Goal: Book appointment/travel/reservation

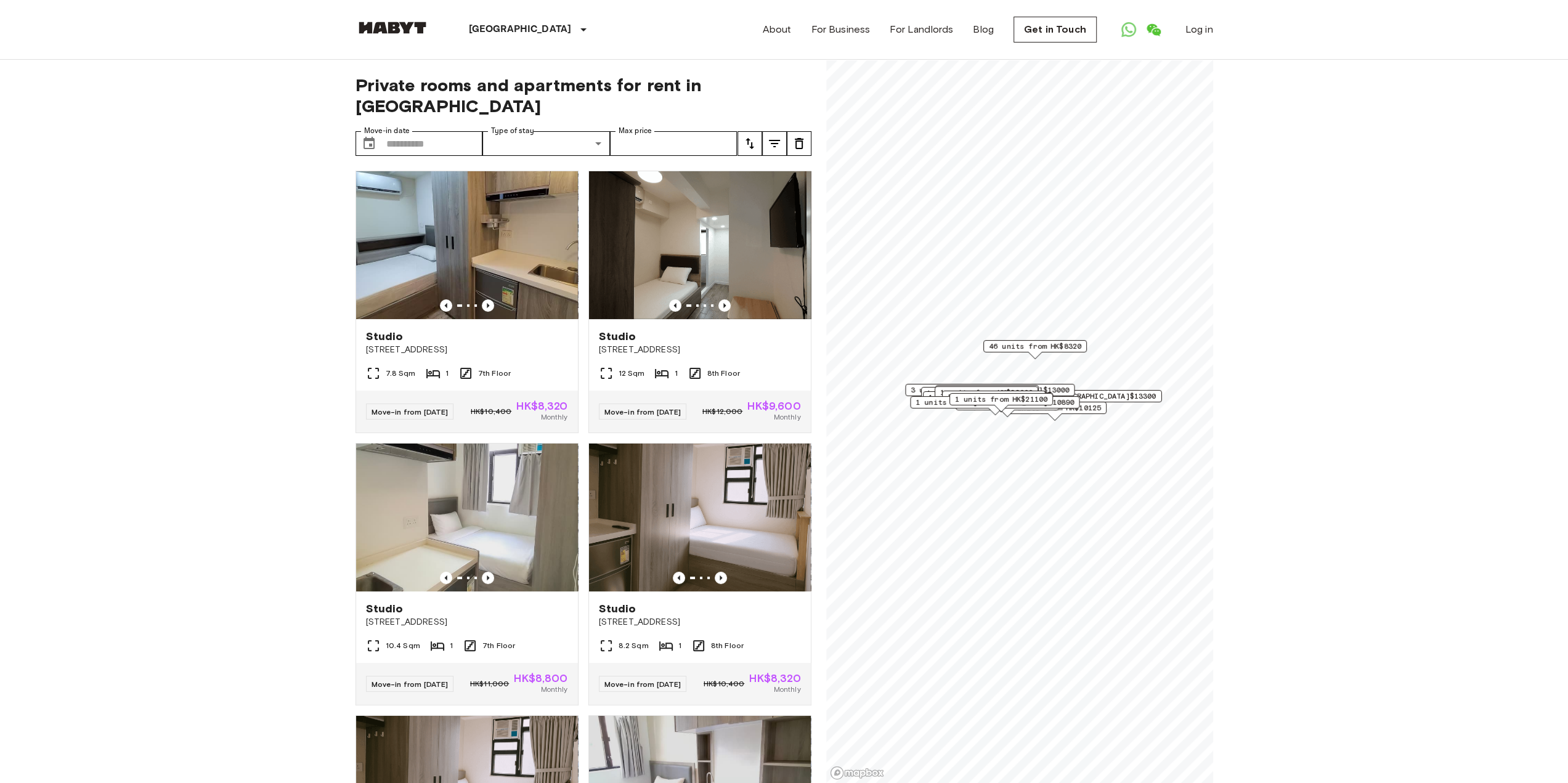
click at [1121, 394] on span "12 units from [GEOGRAPHIC_DATA]$13300" at bounding box center [1074, 395] width 163 height 11
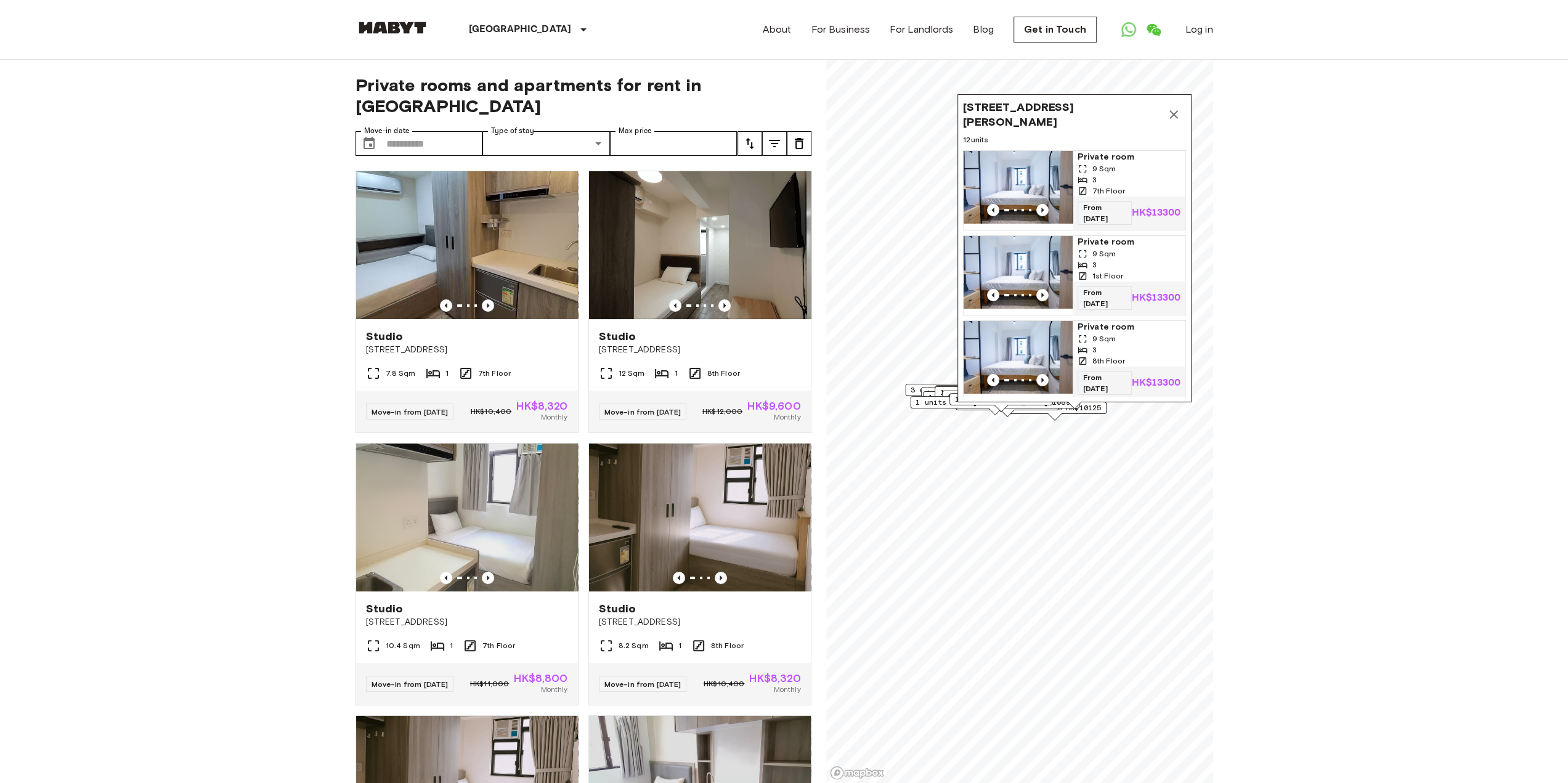
click at [1097, 208] on span "From 05 Oct 25" at bounding box center [1104, 213] width 54 height 23
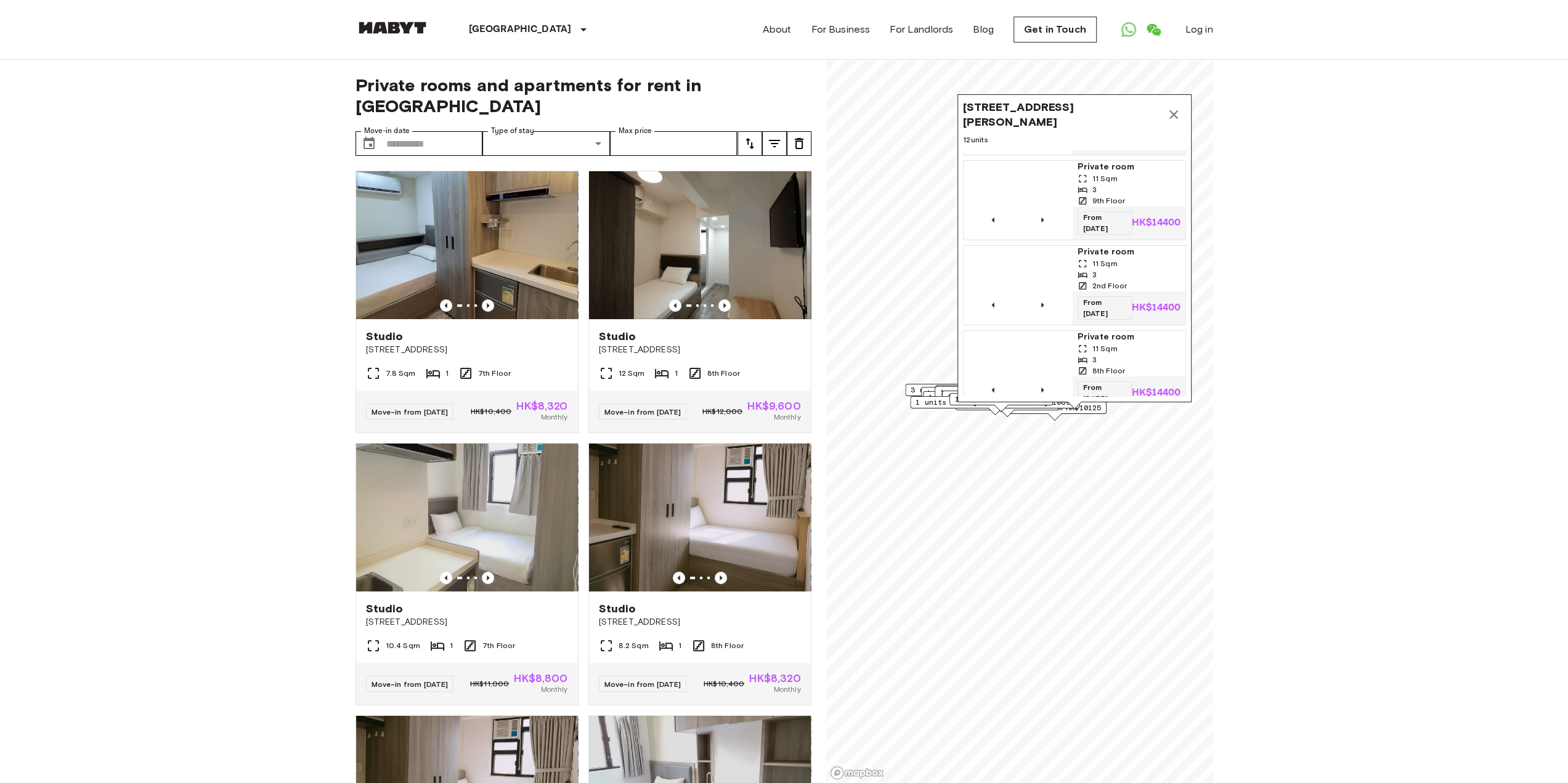
scroll to position [768, 0]
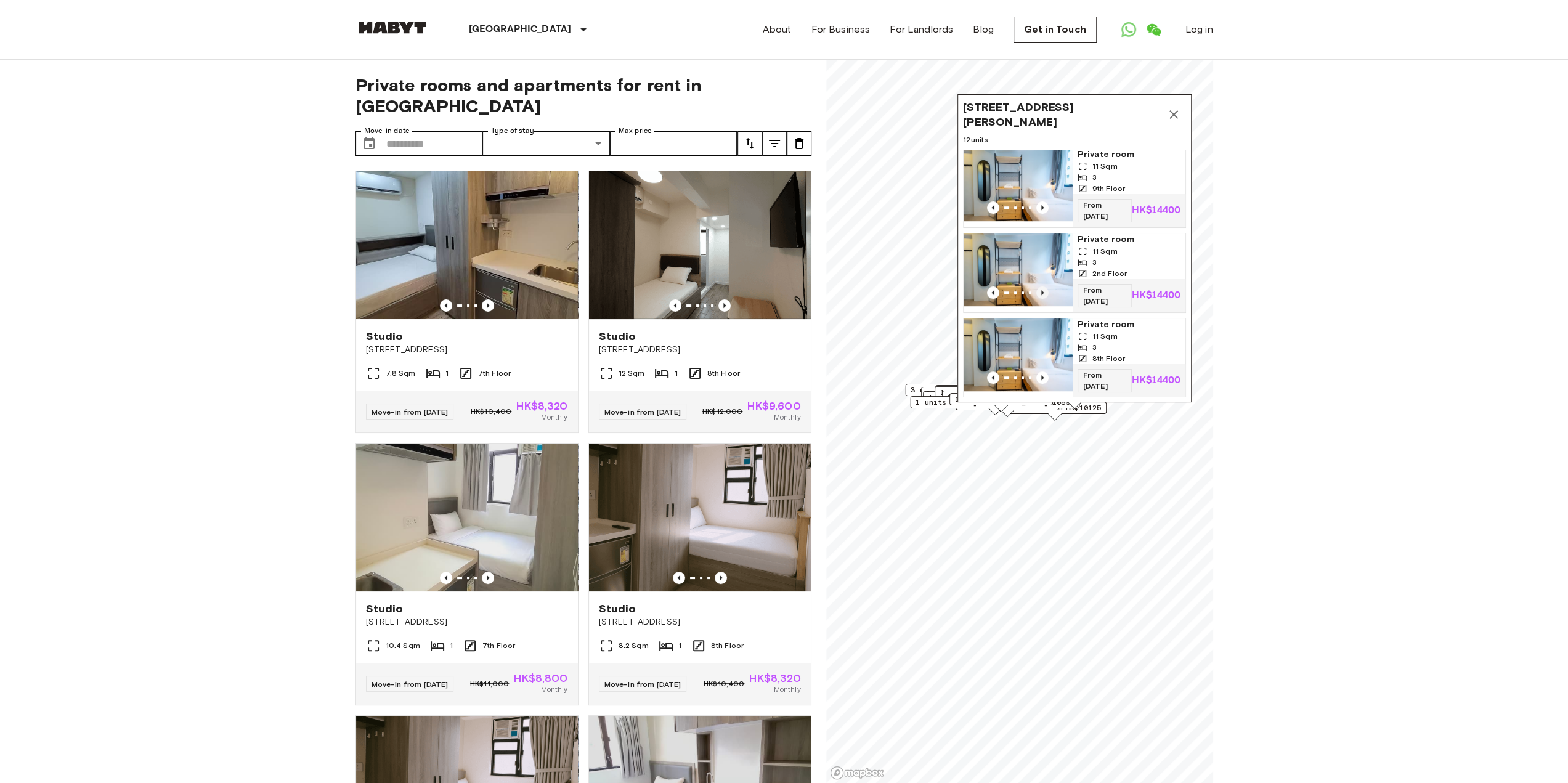
click at [1036, 287] on icon "Previous image" at bounding box center [1042, 292] width 12 height 12
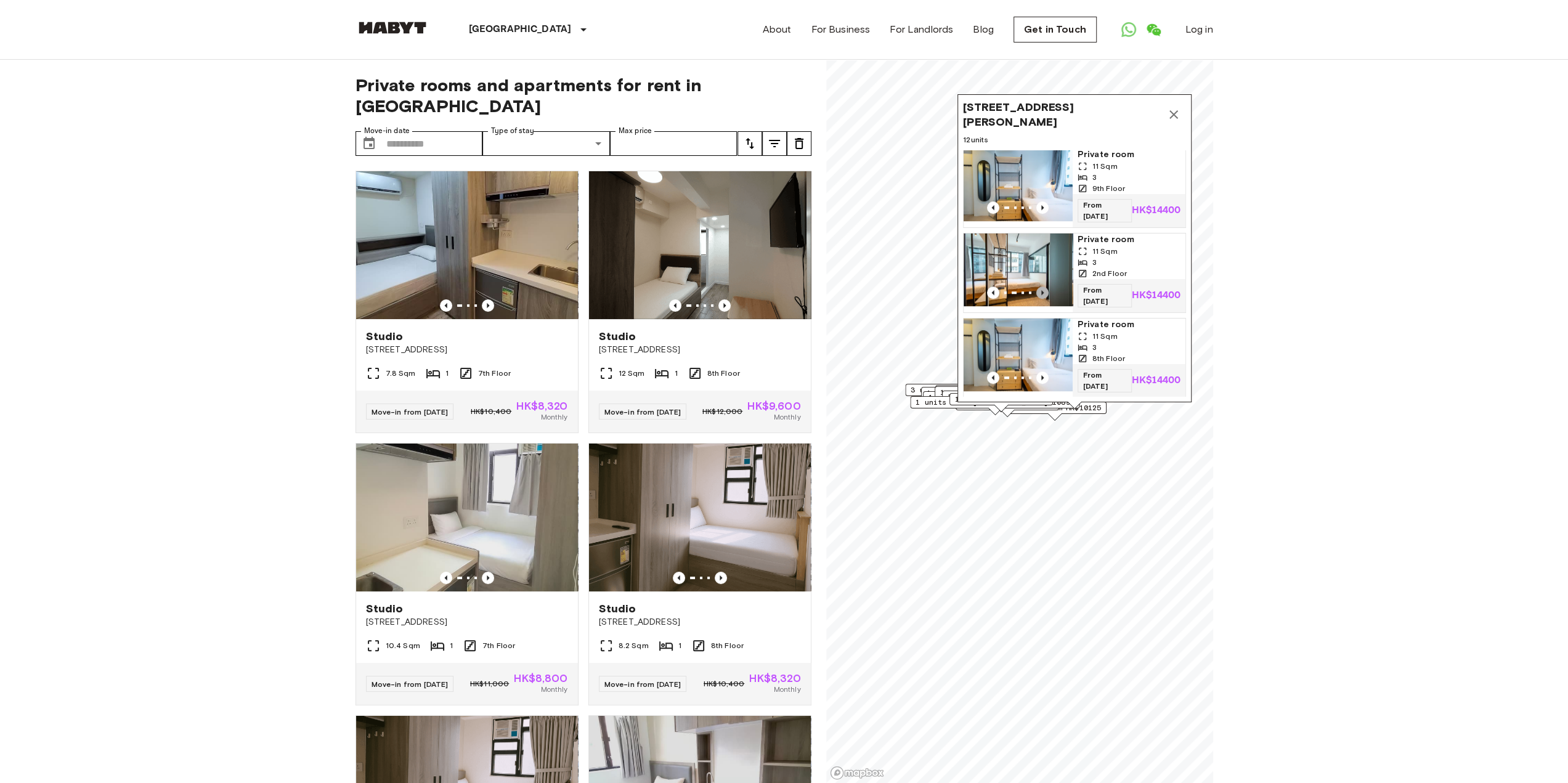
click at [1036, 287] on icon "Previous image" at bounding box center [1042, 292] width 12 height 12
click at [1176, 114] on icon "Map marker" at bounding box center [1173, 115] width 15 height 15
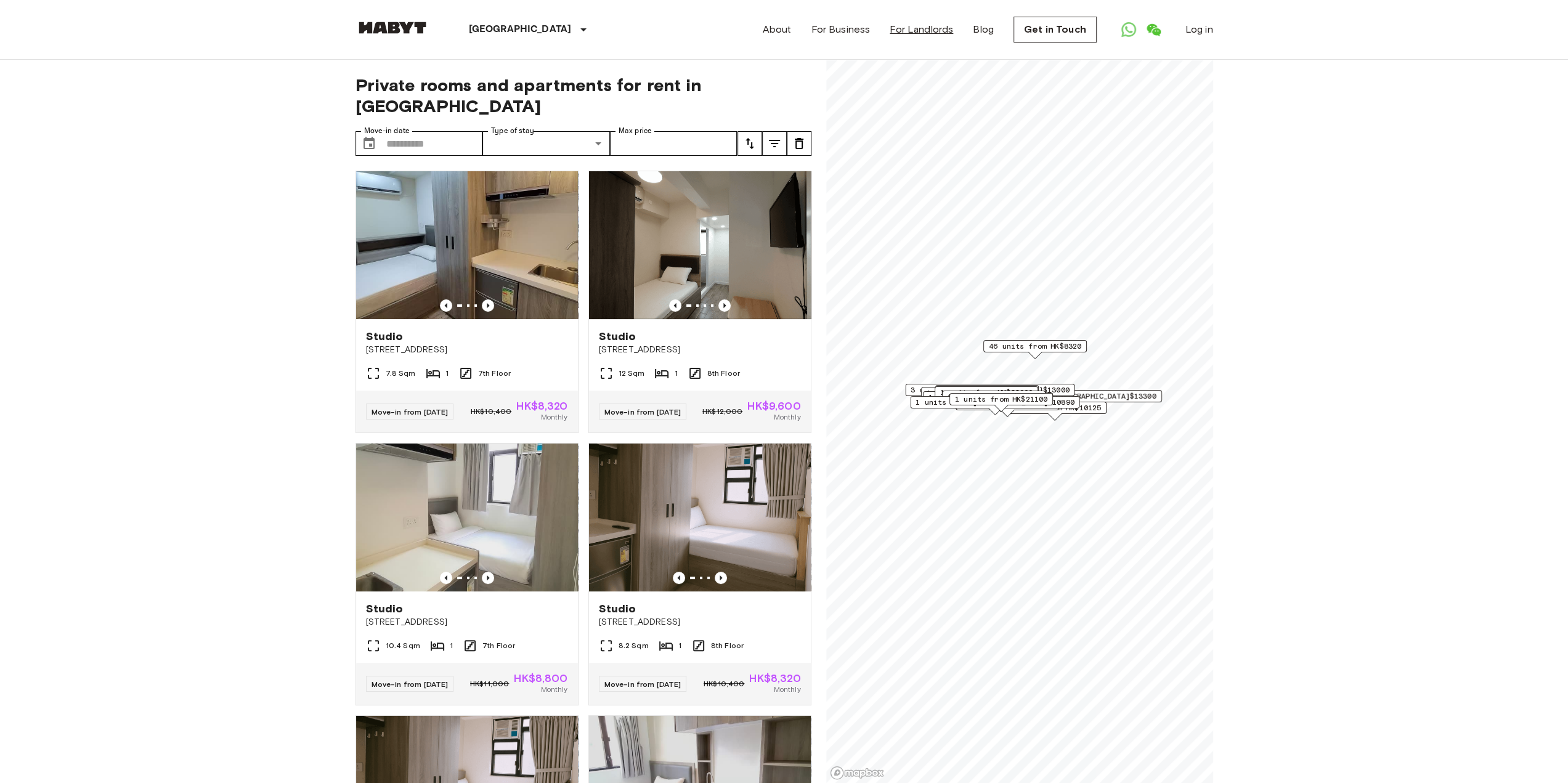
click at [914, 22] on link "For Landlords" at bounding box center [921, 30] width 63 height 15
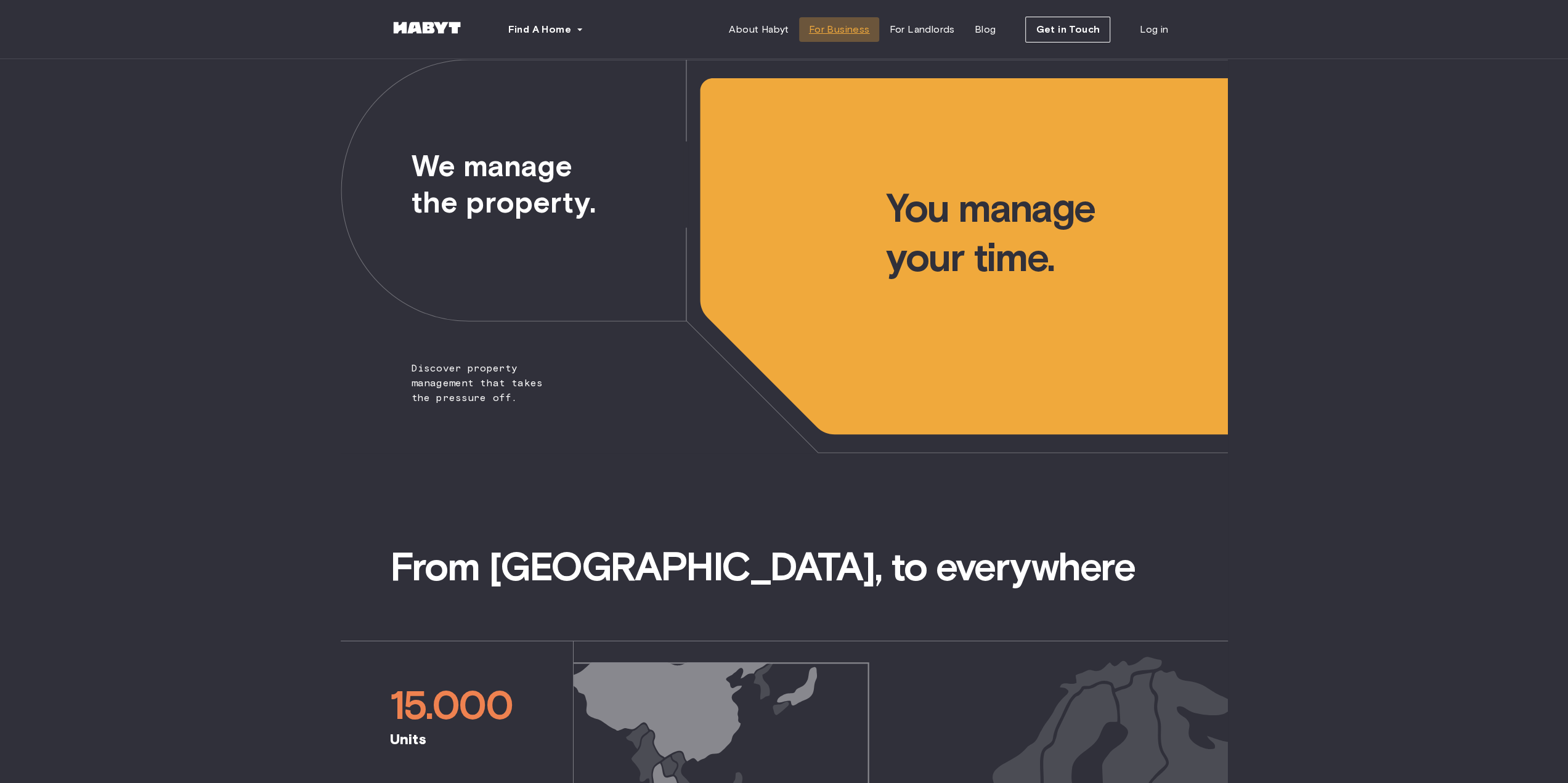
click at [861, 25] on span "For Business" at bounding box center [840, 30] width 61 height 15
